Goal: Check status: Check status

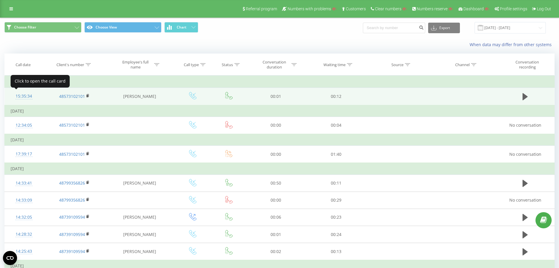
click at [29, 96] on div "15:35:34" at bounding box center [24, 96] width 27 height 11
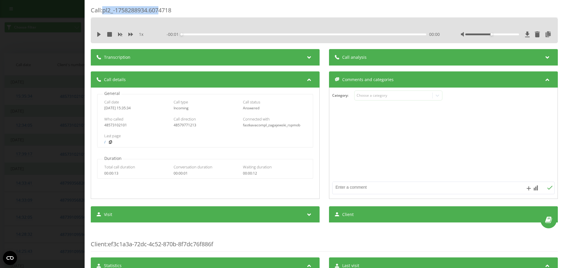
drag, startPoint x: 104, startPoint y: 11, endPoint x: 165, endPoint y: 13, distance: 61.7
click at [165, 13] on div "Call : pl2_-1758288934.6074718" at bounding box center [324, 11] width 467 height 11
click at [171, 16] on div "Call : pl2_-1758288934.6074718" at bounding box center [324, 11] width 467 height 11
drag, startPoint x: 179, startPoint y: 10, endPoint x: 105, endPoint y: 10, distance: 74.7
click at [105, 10] on div "Call : pl2_-1758288934.6074718" at bounding box center [324, 11] width 467 height 11
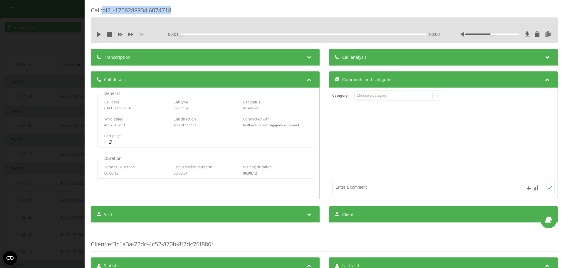
copy div "pl2_-1758288934.6074718"
click at [110, 125] on div "48573102101" at bounding box center [135, 125] width 63 height 4
copy div "48573102101"
click at [77, 84] on div "Call : pl2_-1758288934.6074718 1 x - 00:01 00:00 00:00 Transcription For AI ana…" at bounding box center [282, 134] width 564 height 268
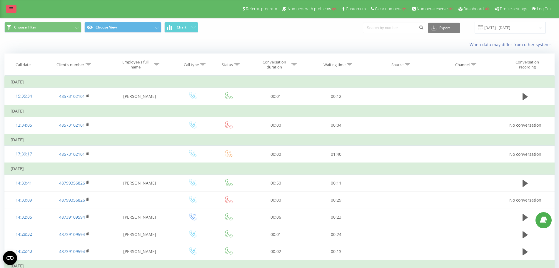
click at [10, 12] on link at bounding box center [11, 9] width 11 height 8
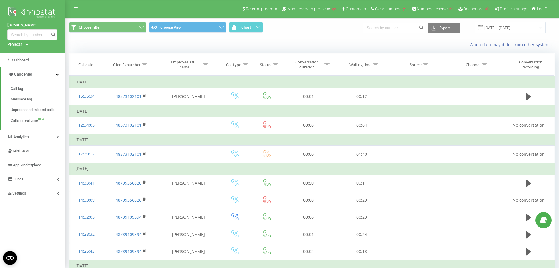
click at [16, 43] on div "Projects" at bounding box center [14, 44] width 15 height 6
click at [19, 54] on input "text" at bounding box center [23, 53] width 29 height 9
paste input "[DOMAIN_NAME]"
type input "[DOMAIN_NAME]"
click at [44, 51] on link "Search" at bounding box center [47, 53] width 17 height 9
